Goal: Information Seeking & Learning: Learn about a topic

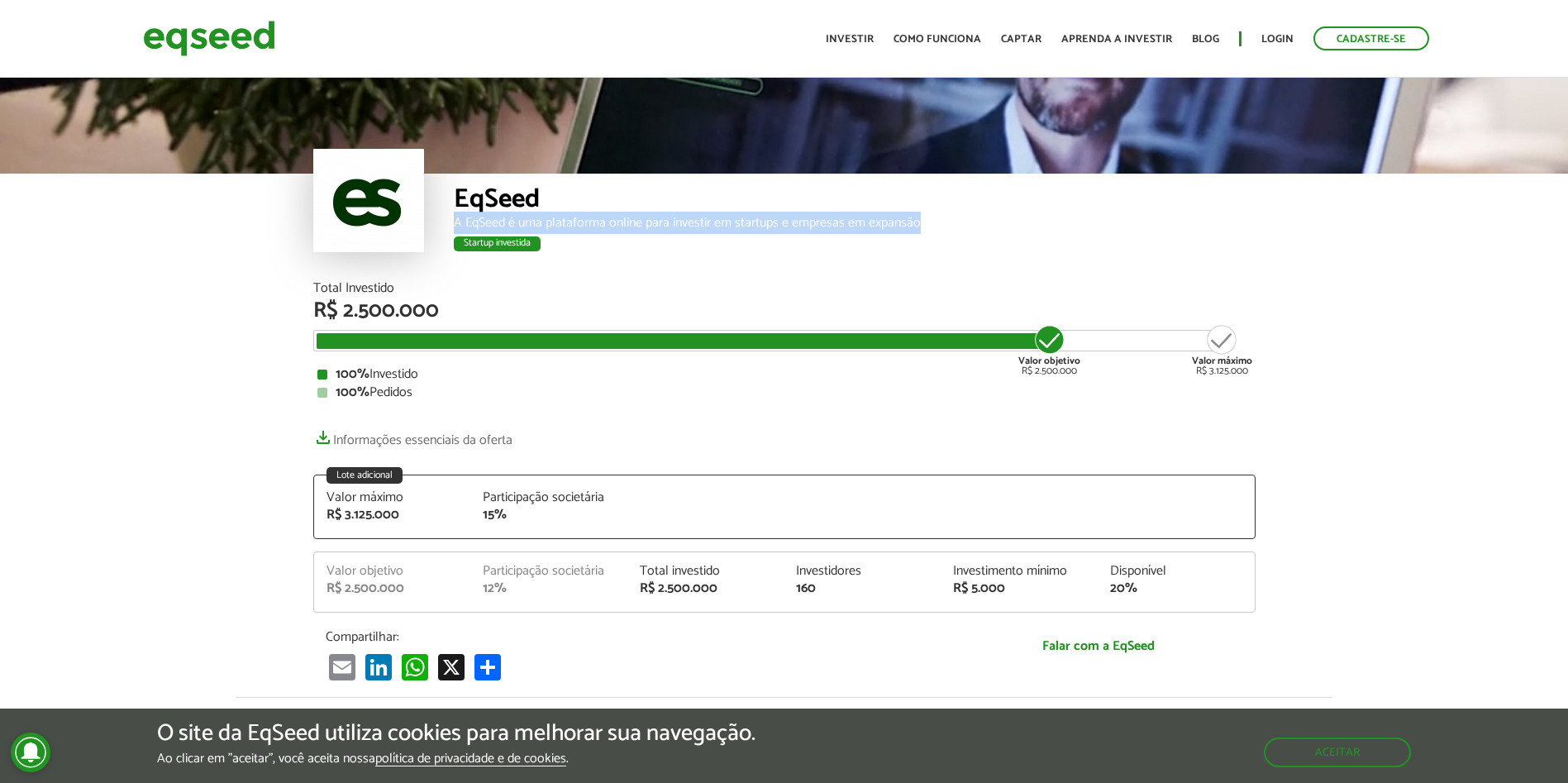
drag, startPoint x: 451, startPoint y: 221, endPoint x: 923, endPoint y: 217, distance: 472.0
click at [923, 217] on div "EqSeed A EqSeed é uma plataforma online para investir em startups e empresas em…" at bounding box center [784, 228] width 942 height 109
copy div "A EqSeed é uma plataforma online para investir em startups e empresas em expans…"
click at [923, 214] on div "EqSeed" at bounding box center [855, 201] width 802 height 31
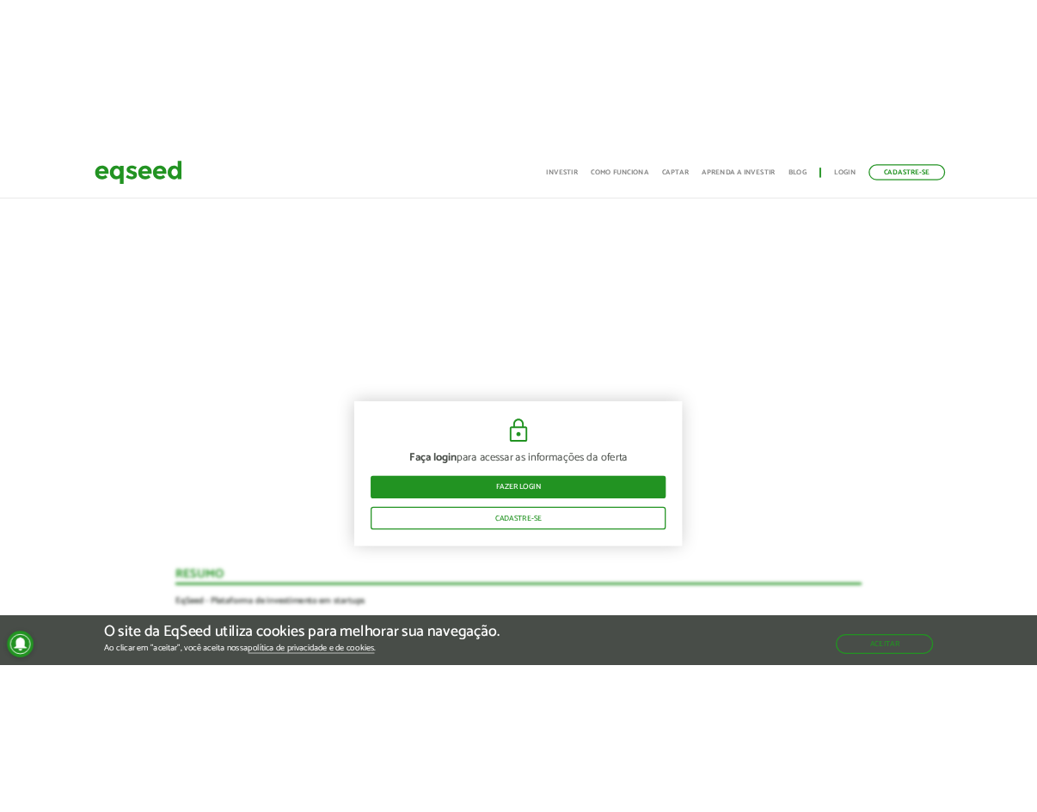
scroll to position [688, 0]
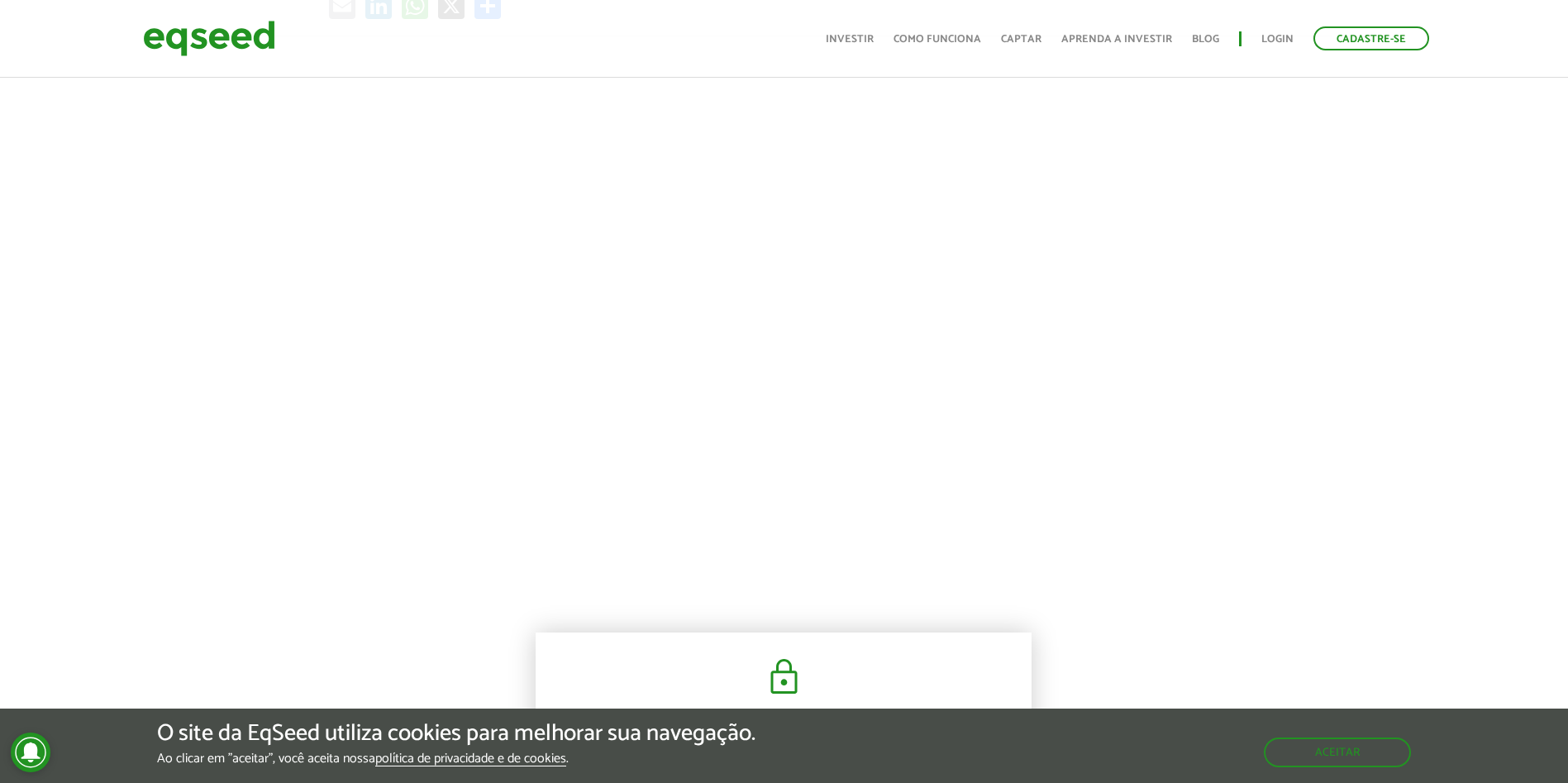
click at [1496, 324] on div at bounding box center [784, 317] width 1568 height 564
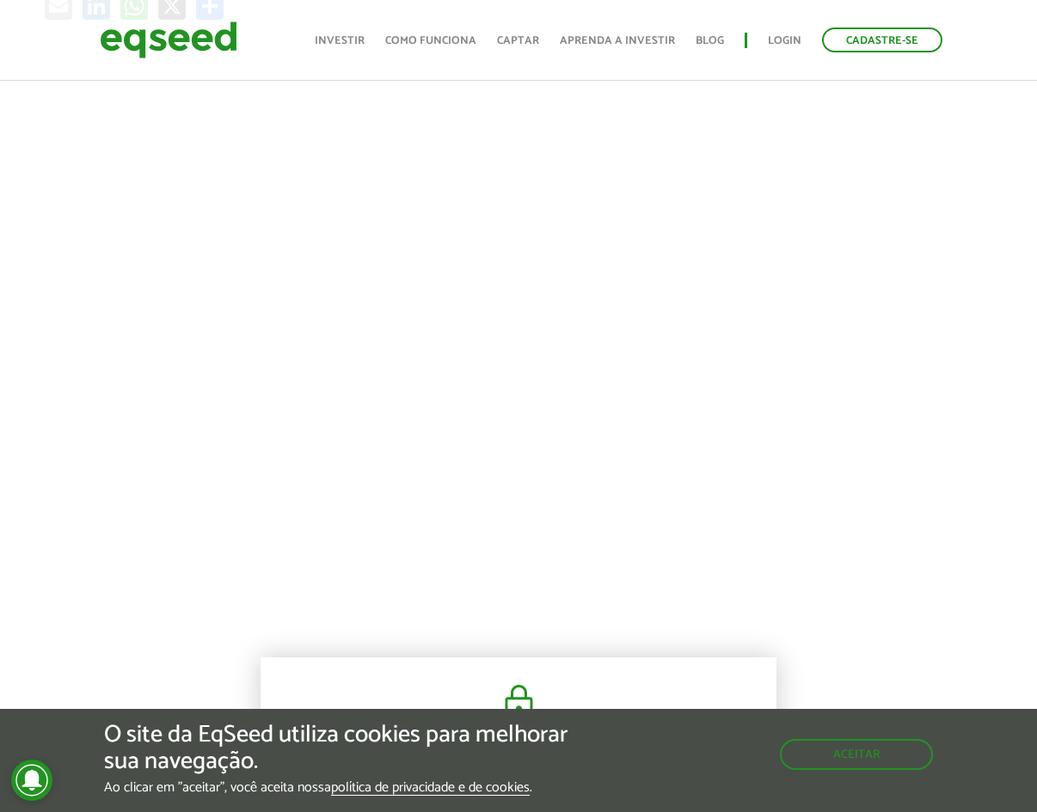
click at [714, 635] on div "EqSeed A EqSeed é uma plataforma online para investir em startups e empresas em…" at bounding box center [518, 822] width 1037 height 2864
